Goal: Information Seeking & Learning: Learn about a topic

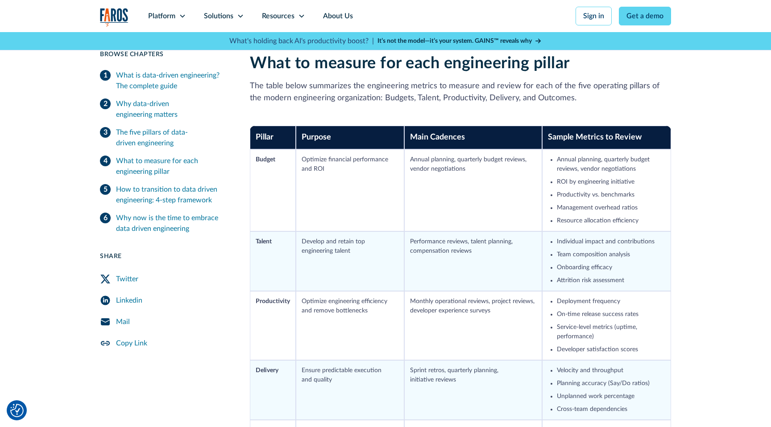
scroll to position [926, 0]
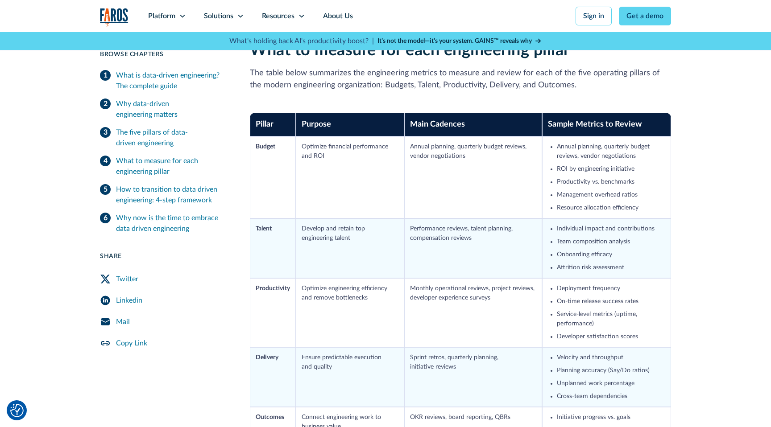
click at [373, 133] on th "Purpose" at bounding box center [350, 125] width 108 height 24
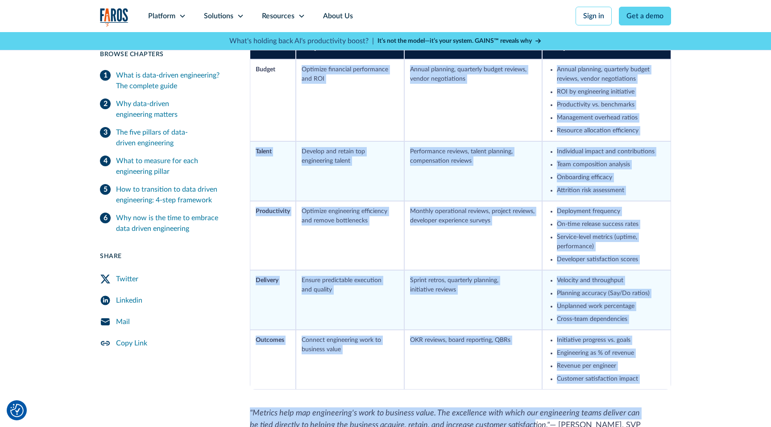
scroll to position [1022, 0]
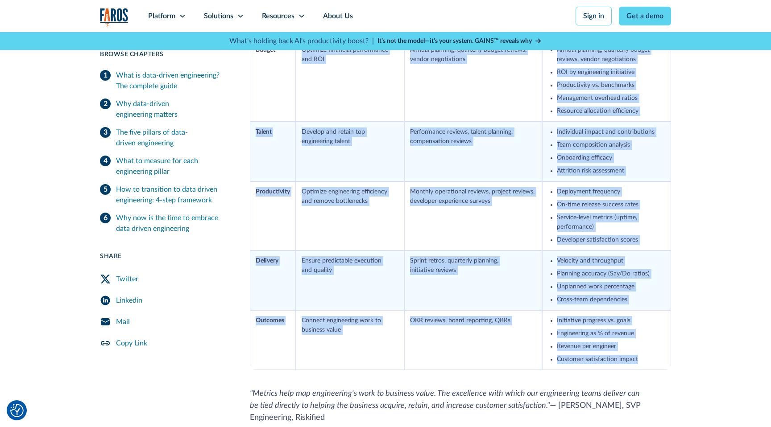
drag, startPoint x: 301, startPoint y: 190, endPoint x: 647, endPoint y: 357, distance: 384.6
click at [647, 357] on tbody "Budget Optimize financial performance and ROI Annual planning, quarterly budget…" at bounding box center [460, 205] width 421 height 331
copy tbody "Optimize financial performance and ROI Annual planning, quarterly budget review…"
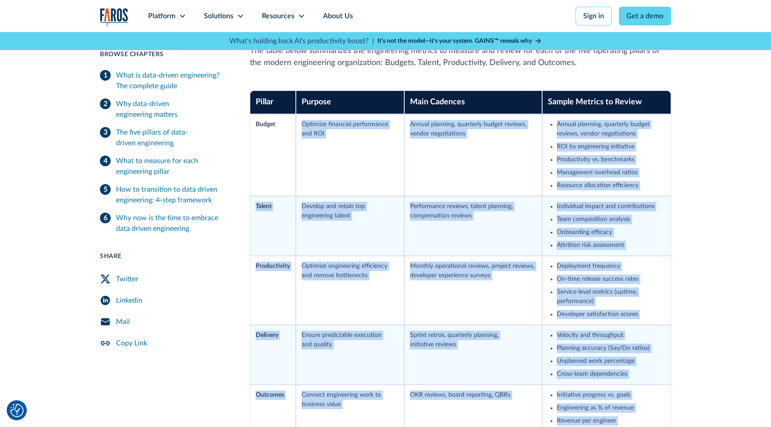
scroll to position [944, 0]
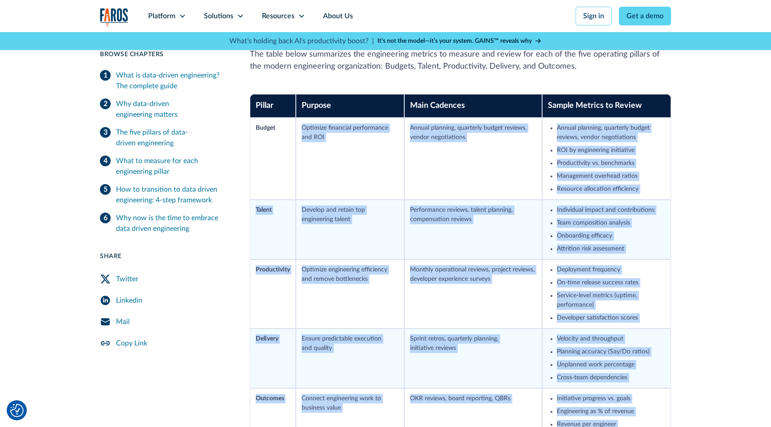
click at [443, 140] on td "Annual planning, quarterly budget reviews, vendor negotiations" at bounding box center [473, 159] width 138 height 82
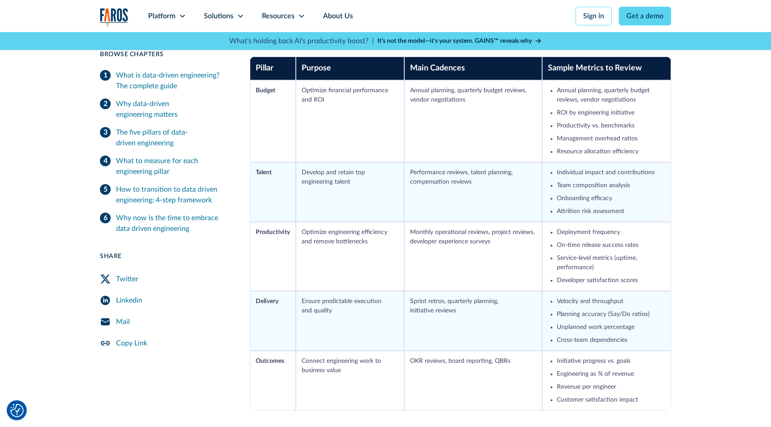
scroll to position [981, 0]
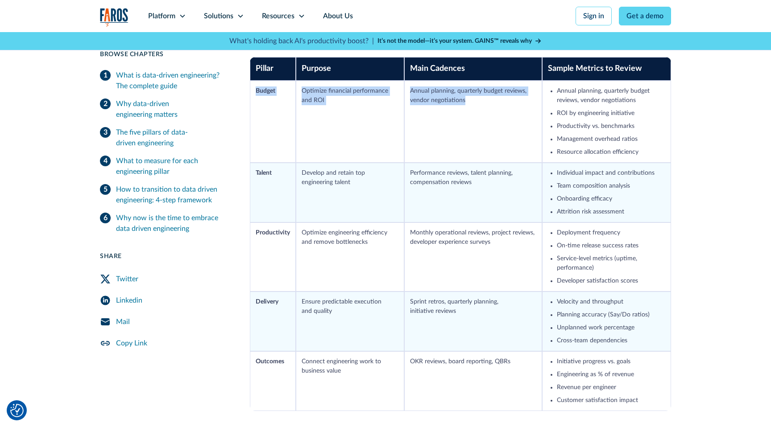
drag, startPoint x: 256, startPoint y: 90, endPoint x: 496, endPoint y: 133, distance: 244.3
click at [496, 133] on tr "Budget Optimize financial performance and ROI Annual planning, quarterly budget…" at bounding box center [460, 122] width 421 height 82
copy tr "Budget Optimize financial performance and ROI Annual planning, quarterly budget…"
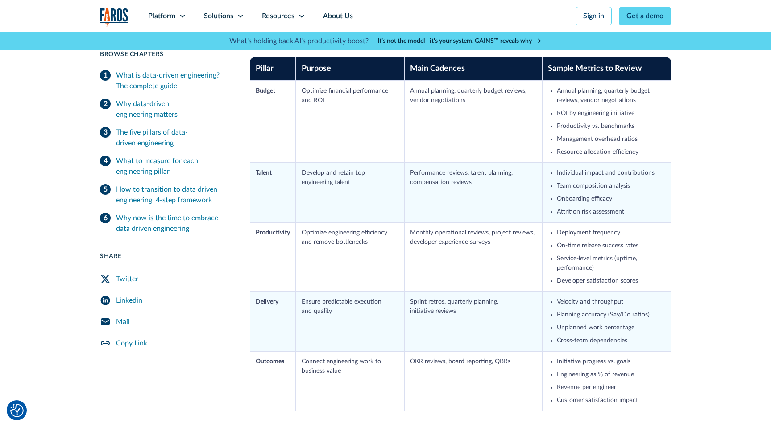
click at [719, 200] on div "10 min read Browse Chapters 10 min read What is data-driven engineering? The co…" at bounding box center [385, 310] width 771 height 2096
click at [271, 17] on div "Resources" at bounding box center [278, 16] width 33 height 11
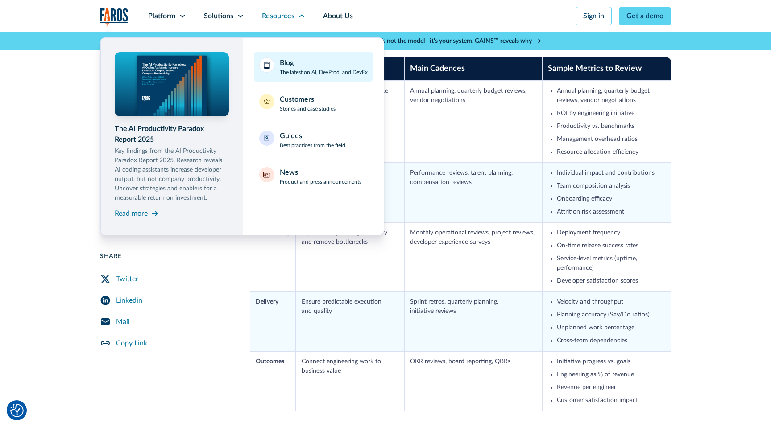
click at [272, 71] on link "Blog The latest on AI, DevProd, and DevEx" at bounding box center [313, 66] width 119 height 29
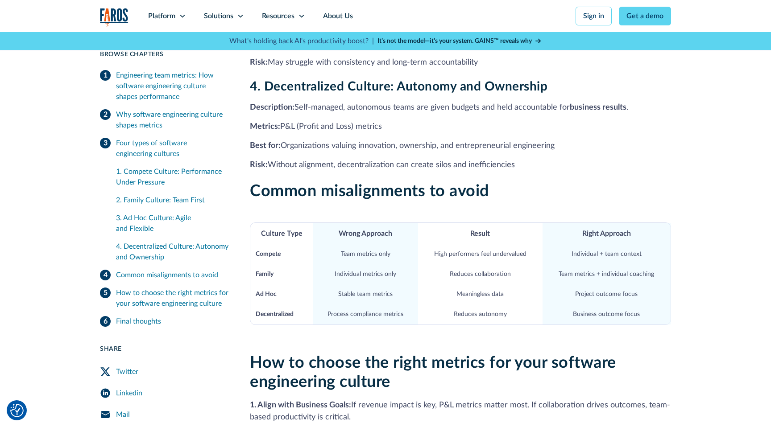
scroll to position [790, 0]
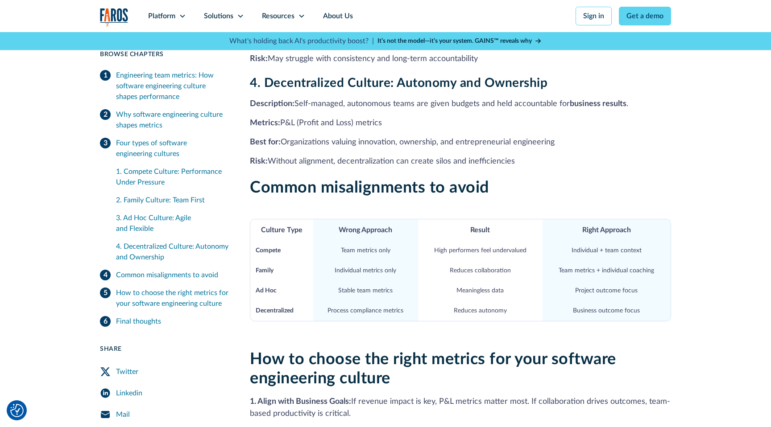
click at [446, 289] on td "Meaningless data" at bounding box center [480, 291] width 124 height 20
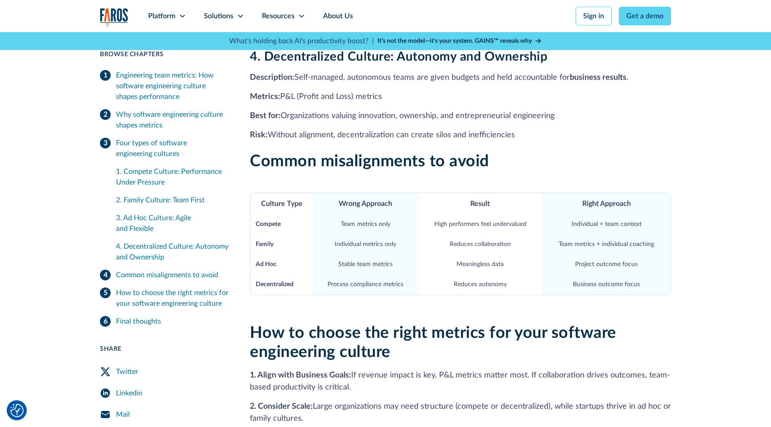
scroll to position [818, 0]
click at [280, 18] on div "Resources" at bounding box center [278, 16] width 33 height 11
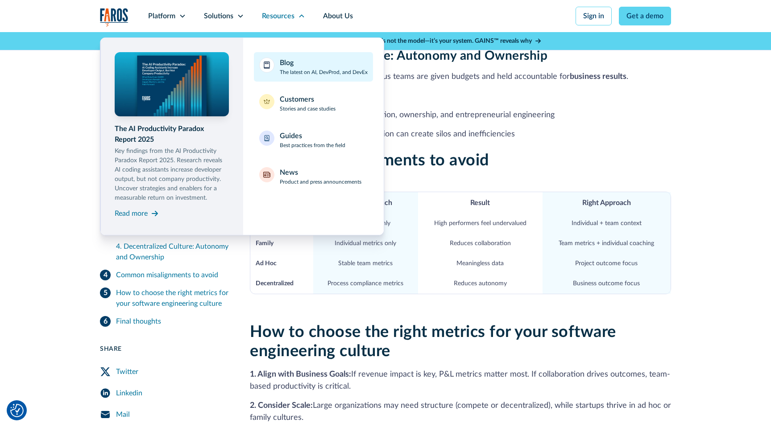
click at [281, 67] on div "Blog" at bounding box center [287, 63] width 14 height 11
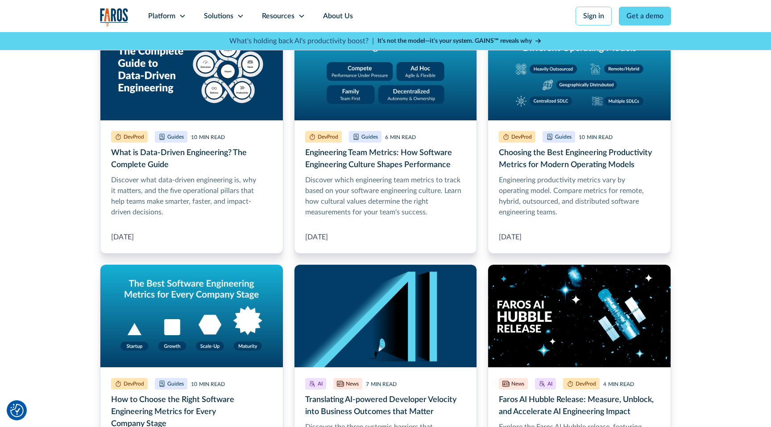
scroll to position [327, 0]
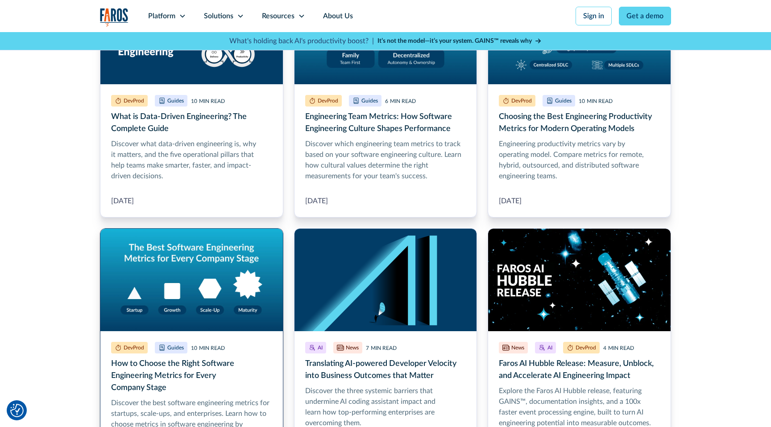
click at [207, 277] on link "How to Choose the Right Software Engineering Metrics for Every Company Stage" at bounding box center [191, 352] width 183 height 248
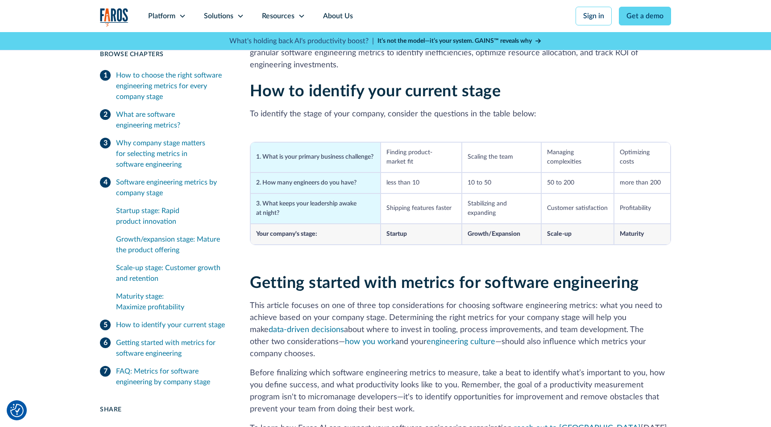
scroll to position [1827, 0]
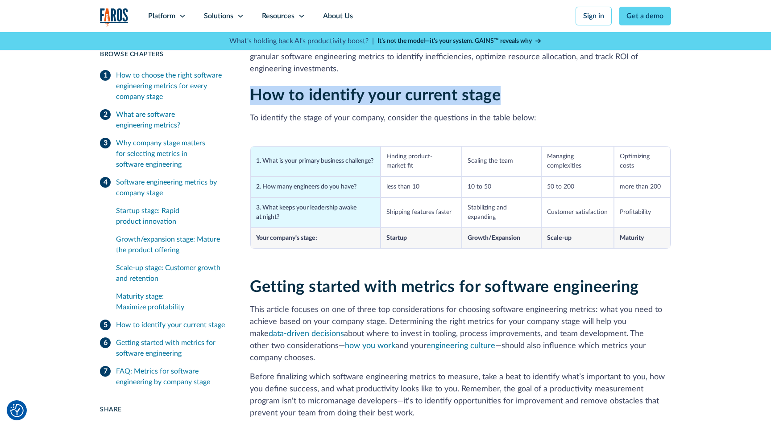
drag, startPoint x: 251, startPoint y: 84, endPoint x: 540, endPoint y: 90, distance: 289.1
click at [540, 90] on h2 "How to identify your current stage" at bounding box center [460, 95] width 421 height 19
copy h2 "How to identify your current stage"
click at [285, 8] on div "Resources" at bounding box center [283, 16] width 61 height 32
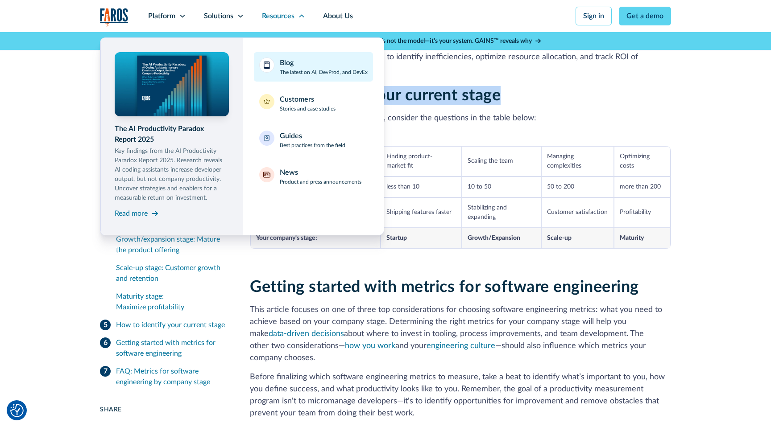
click at [281, 66] on div "Blog" at bounding box center [287, 63] width 14 height 11
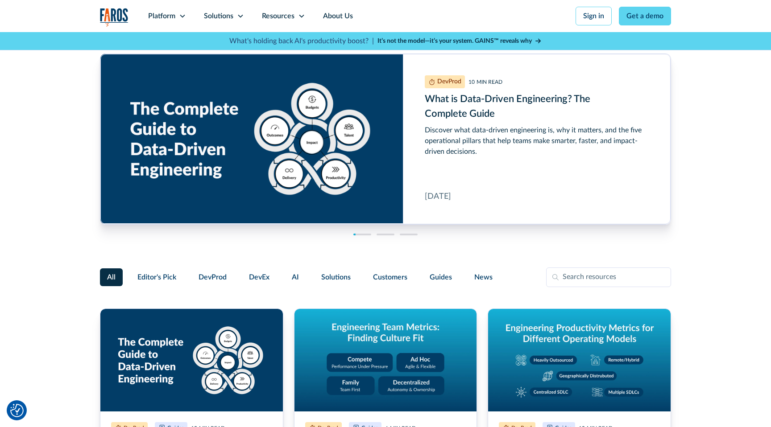
click at [328, 168] on link "What is Data-Driven Engineering? The Complete Guide" at bounding box center [385, 139] width 570 height 170
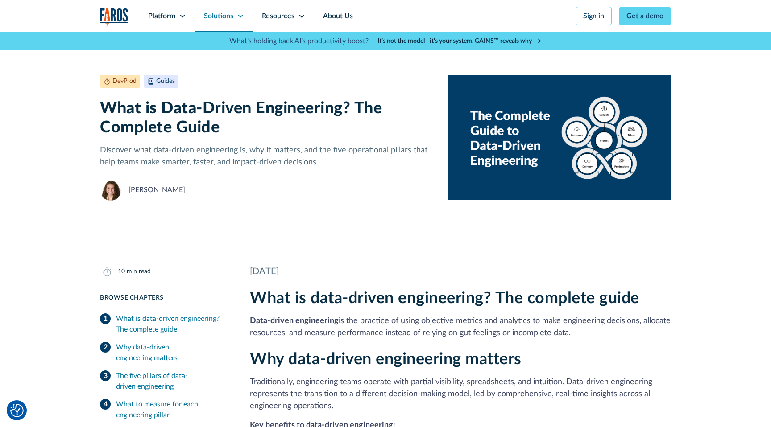
click at [216, 20] on div "Solutions" at bounding box center [218, 16] width 29 height 11
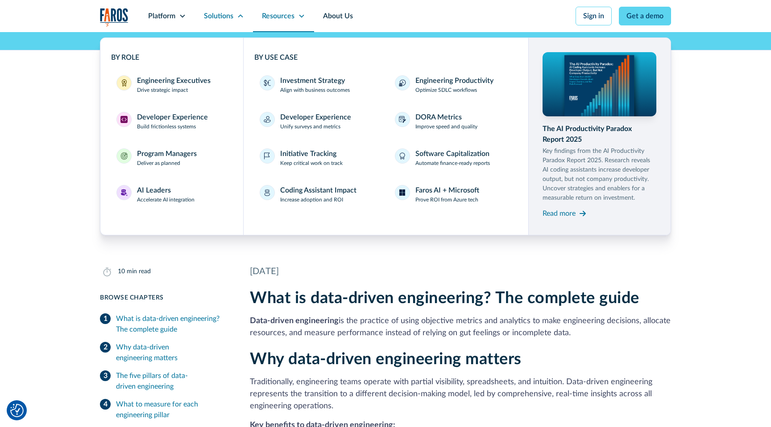
click at [274, 13] on div "Resources" at bounding box center [278, 16] width 33 height 11
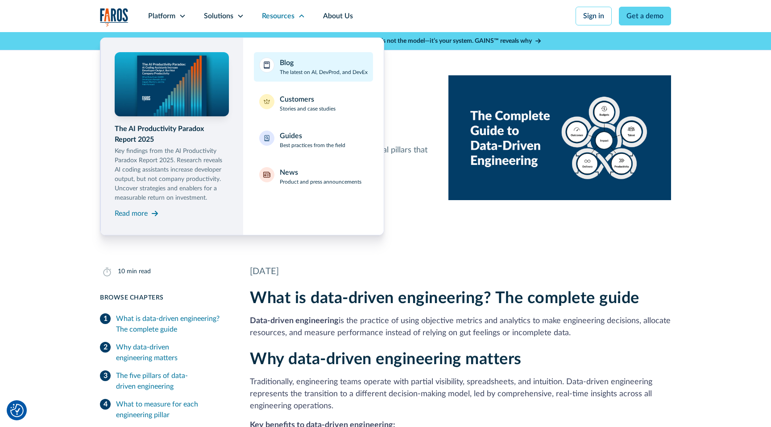
click at [297, 73] on p "The latest on AI, DevProd, and DevEx" at bounding box center [324, 72] width 88 height 8
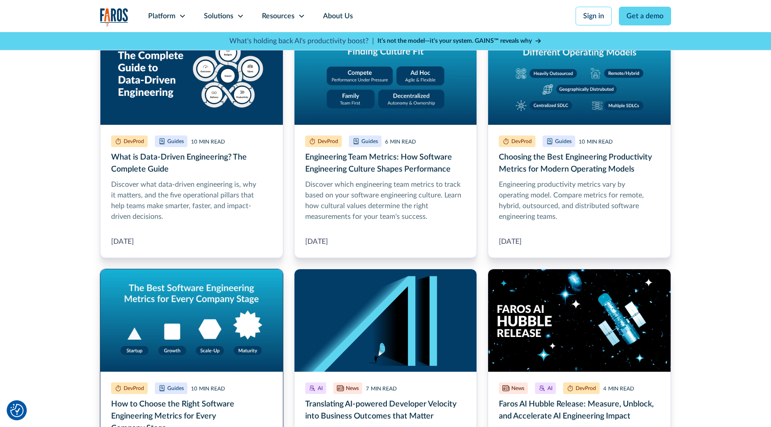
click at [190, 300] on link "How to Choose the Right Software Engineering Metrics for Every Company Stage" at bounding box center [191, 393] width 183 height 248
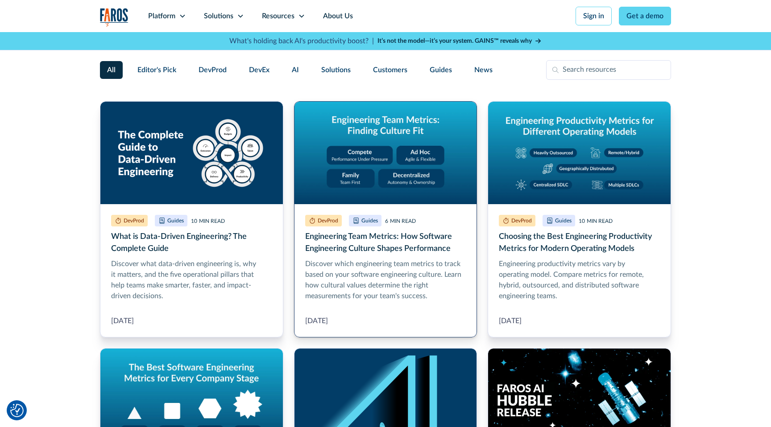
scroll to position [211, 0]
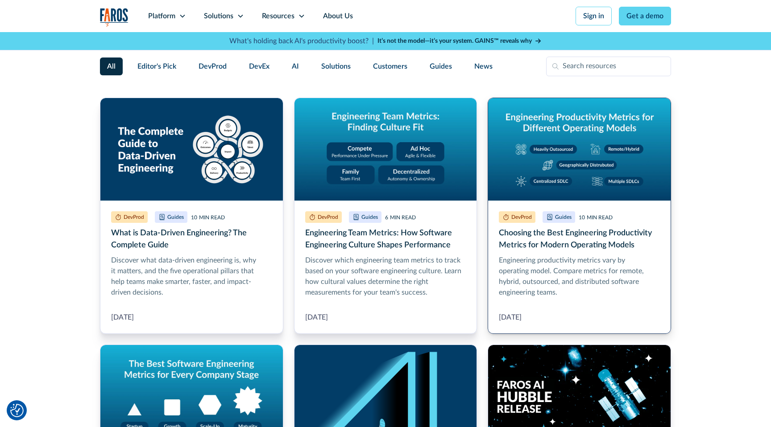
click at [571, 186] on link "Choosing the Best Engineering Productivity Metrics for Modern Operating Models" at bounding box center [579, 216] width 183 height 236
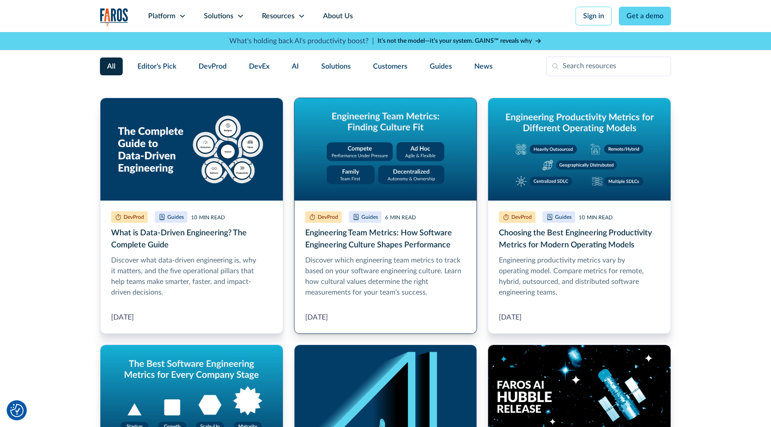
click at [379, 174] on link "Engineering Team Metrics: How Software Engineering Culture Shapes Performance" at bounding box center [385, 216] width 183 height 236
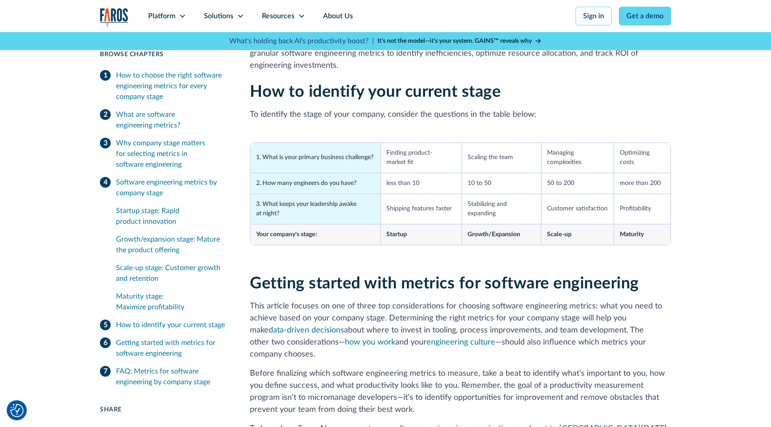
scroll to position [1836, 0]
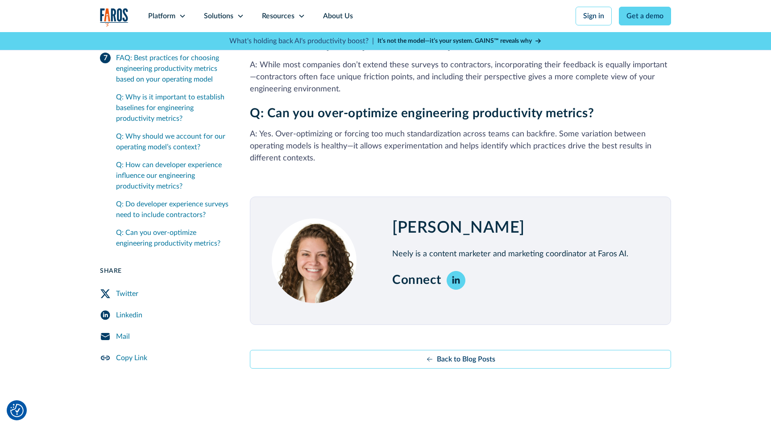
scroll to position [2578, 0]
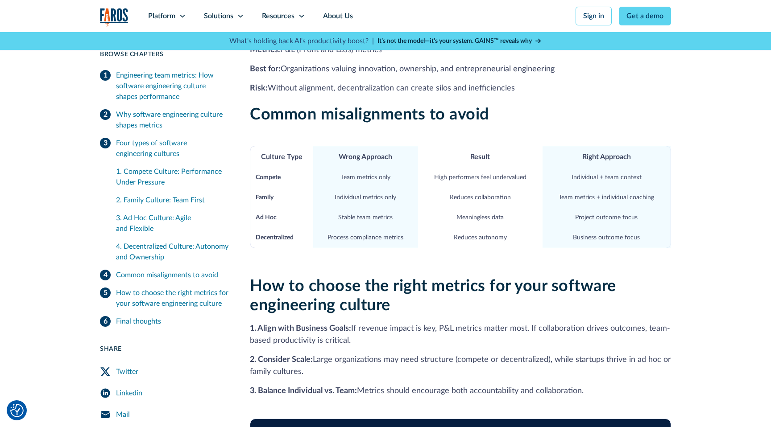
scroll to position [868, 0]
